Goal: Find contact information: Find contact information

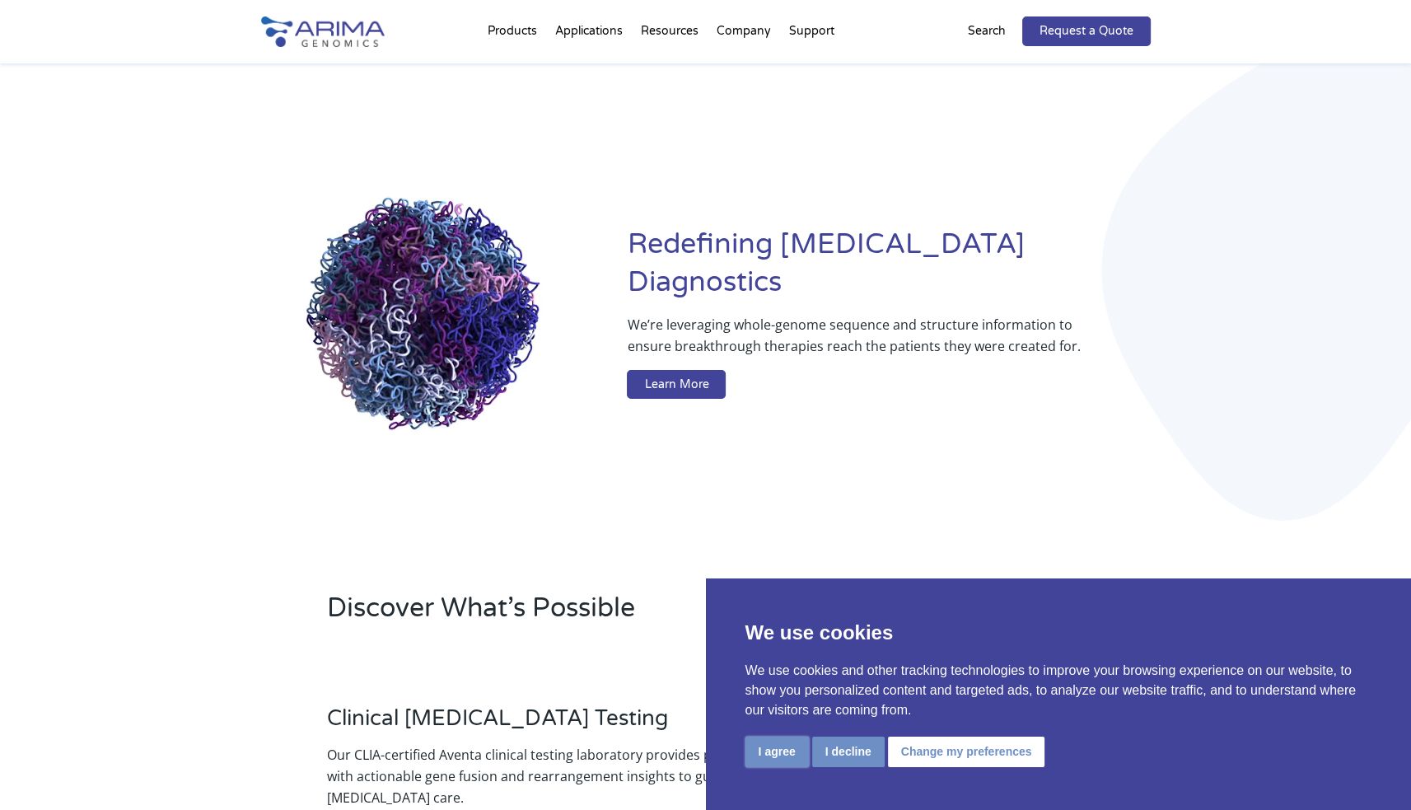
click at [781, 754] on button "I agree" at bounding box center [776, 751] width 63 height 30
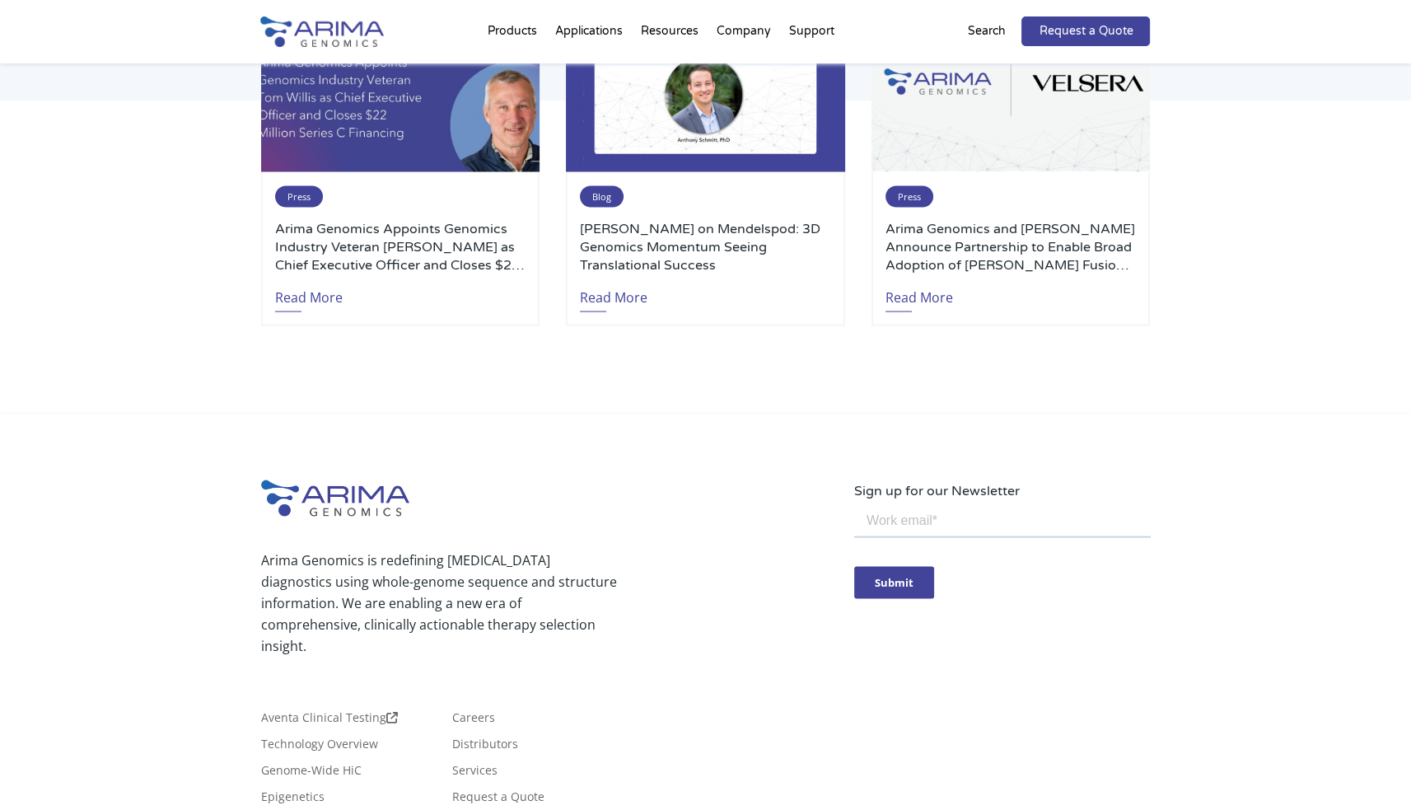
scroll to position [3712, 0]
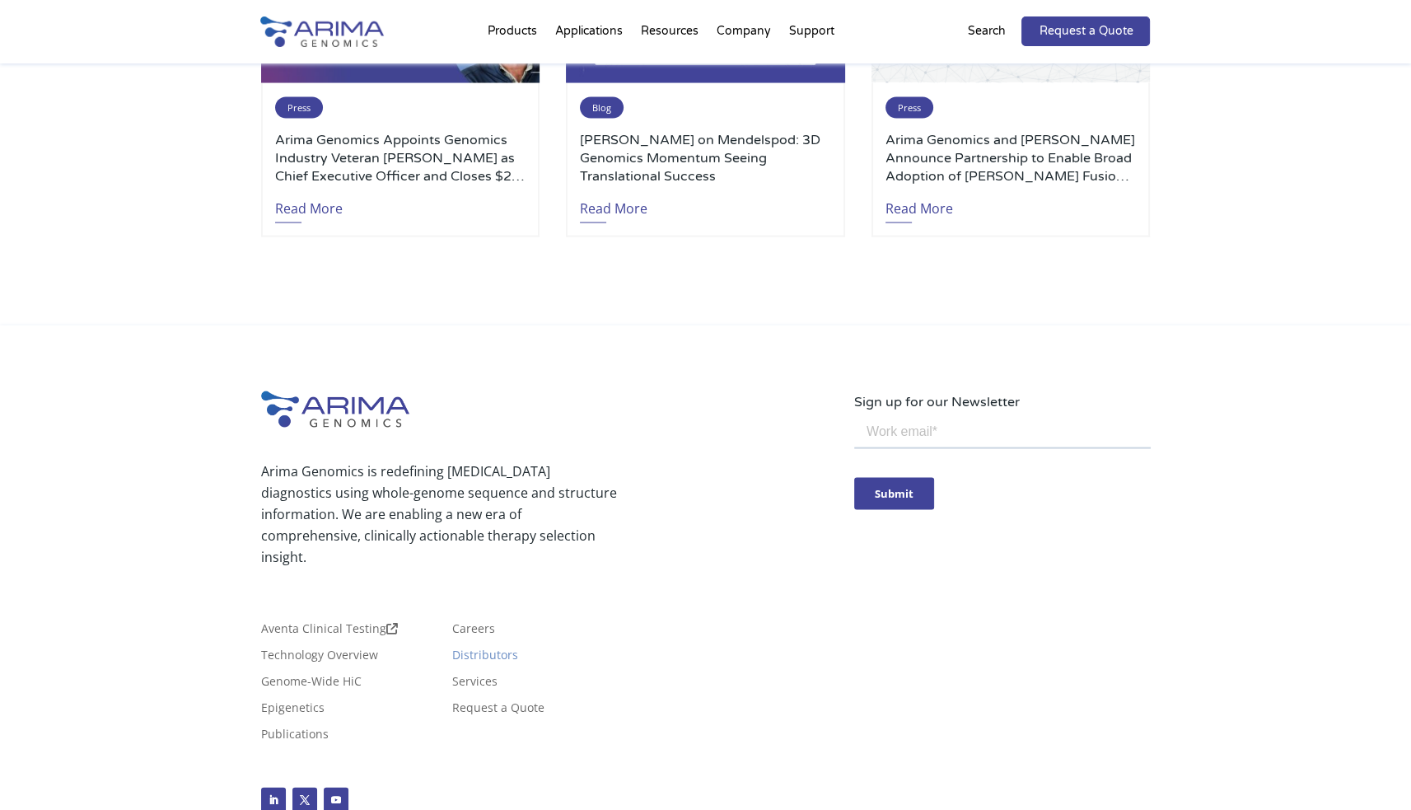
click at [491, 649] on link "Distributors" at bounding box center [485, 658] width 66 height 18
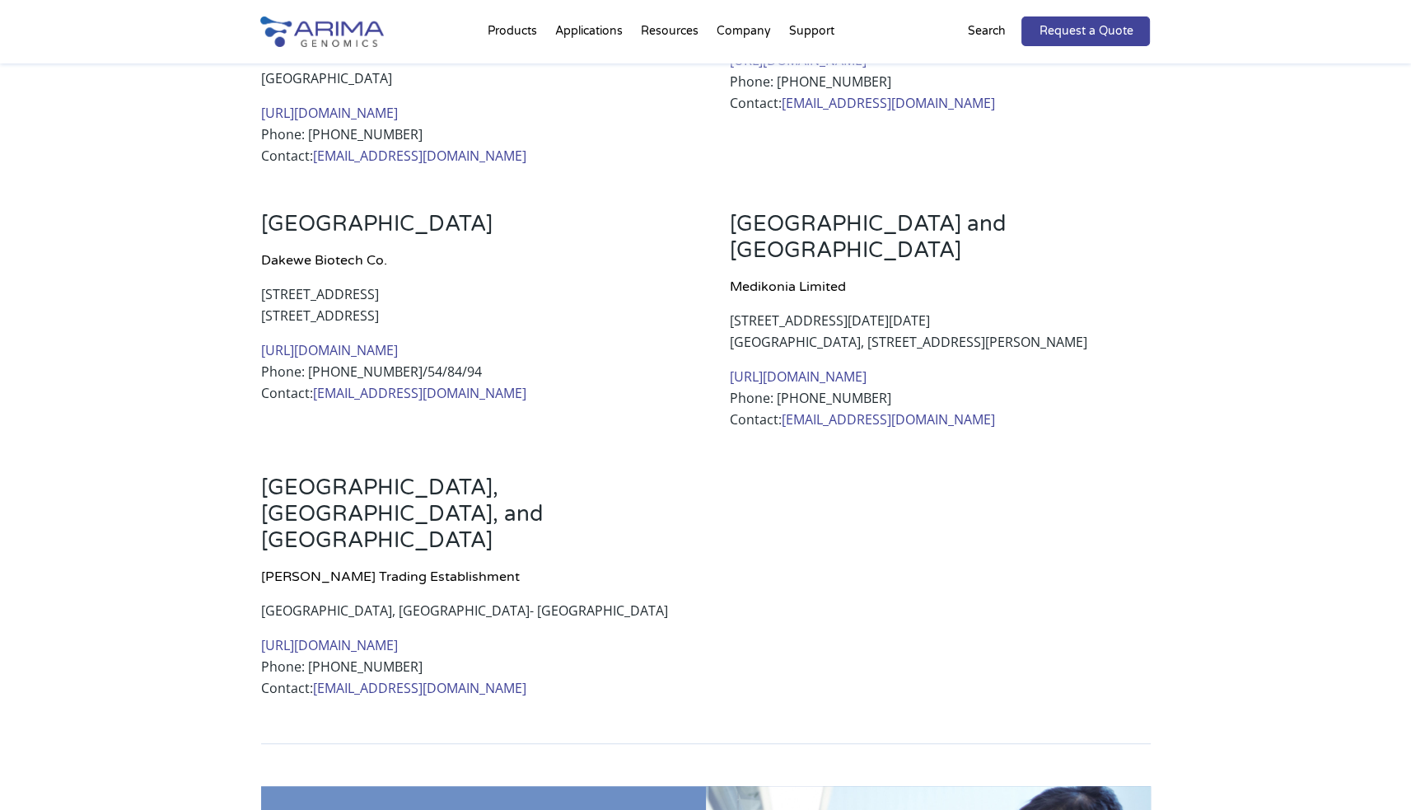
scroll to position [797, 0]
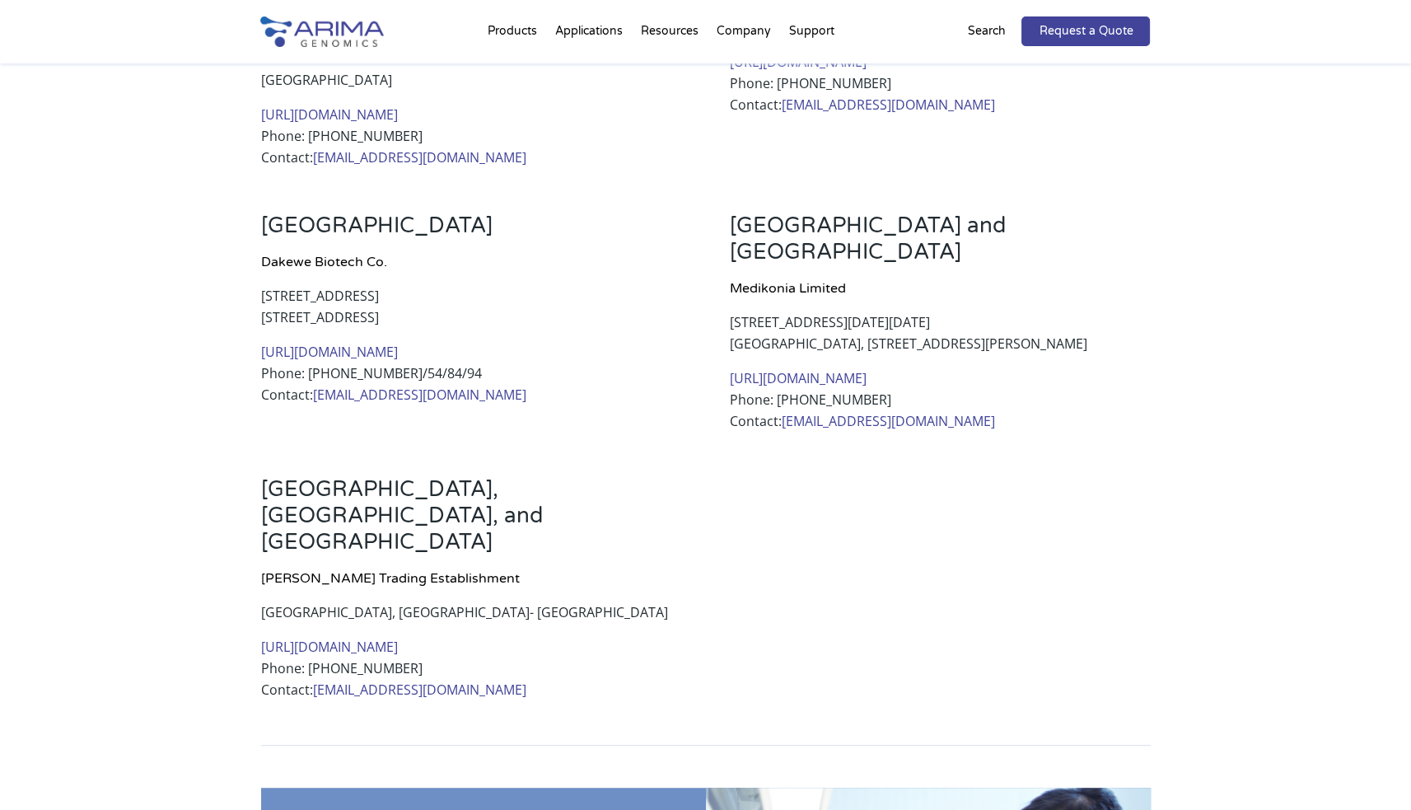
click at [1410, 434] on html "Looking for Aventa Clinical Testing? Click Here Products Clinical Services Aven…" at bounding box center [705, 500] width 1411 height 2594
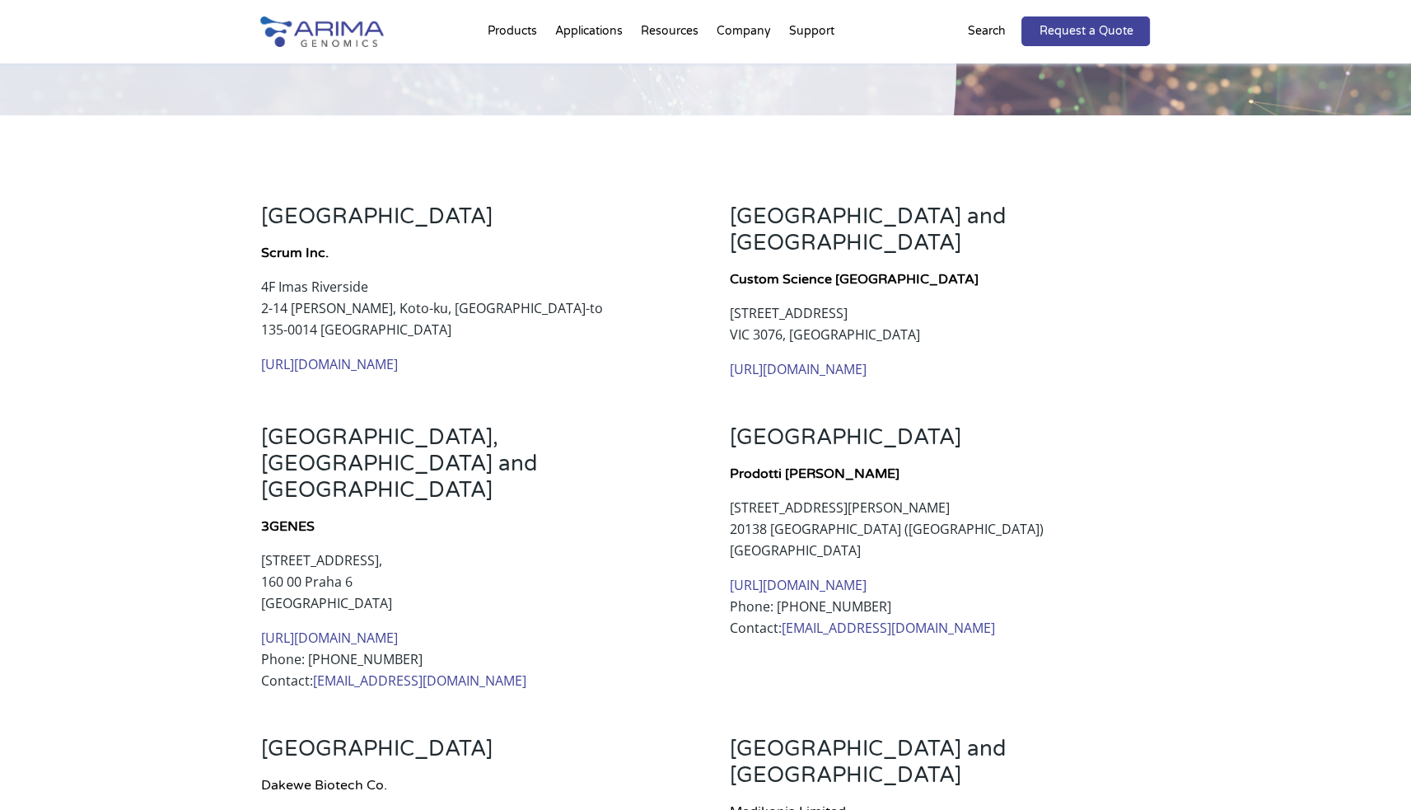
scroll to position [0, 0]
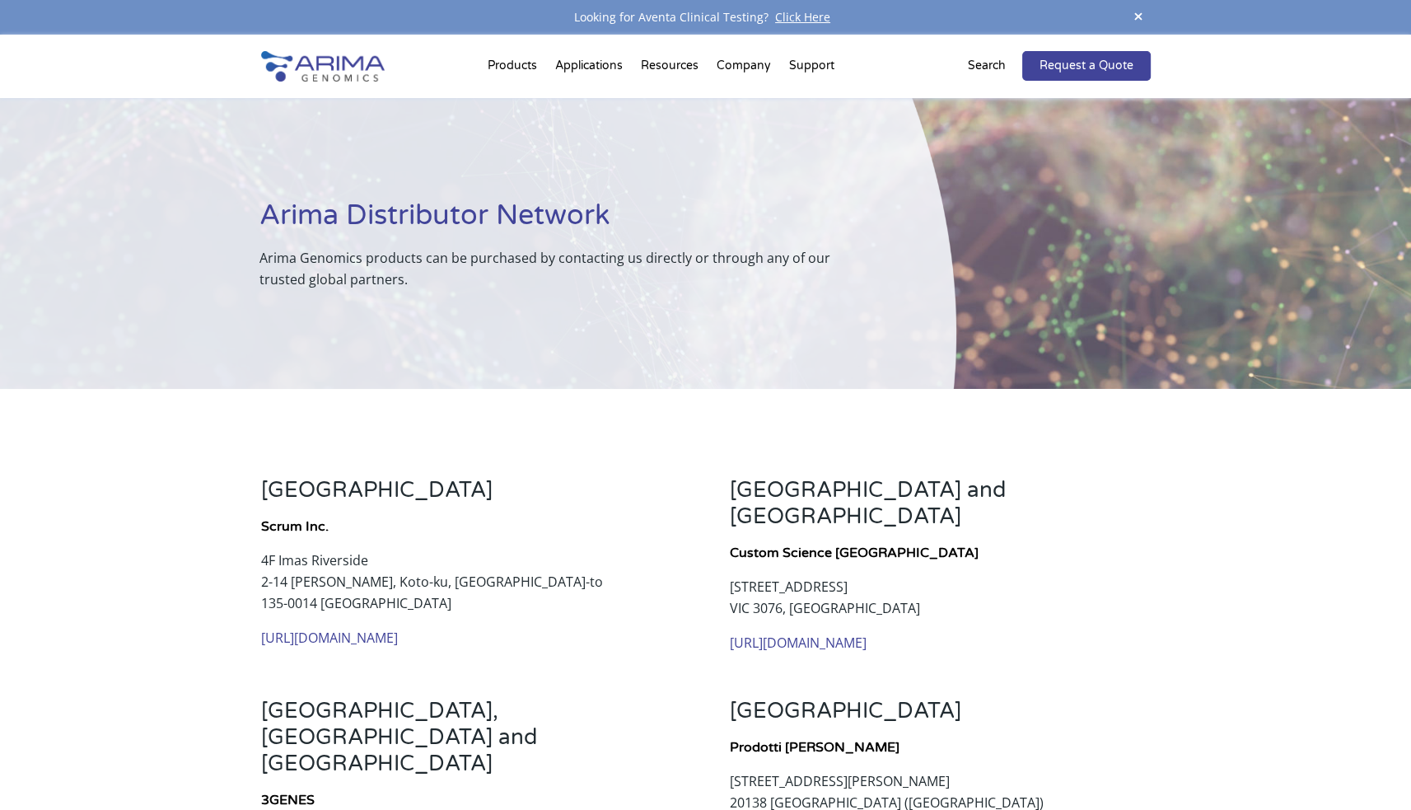
click at [278, 262] on p "Arima Genomics products can be purchased by contacting us directly or through a…" at bounding box center [566, 268] width 614 height 43
copy p "Arima"
